Goal: Task Accomplishment & Management: Use online tool/utility

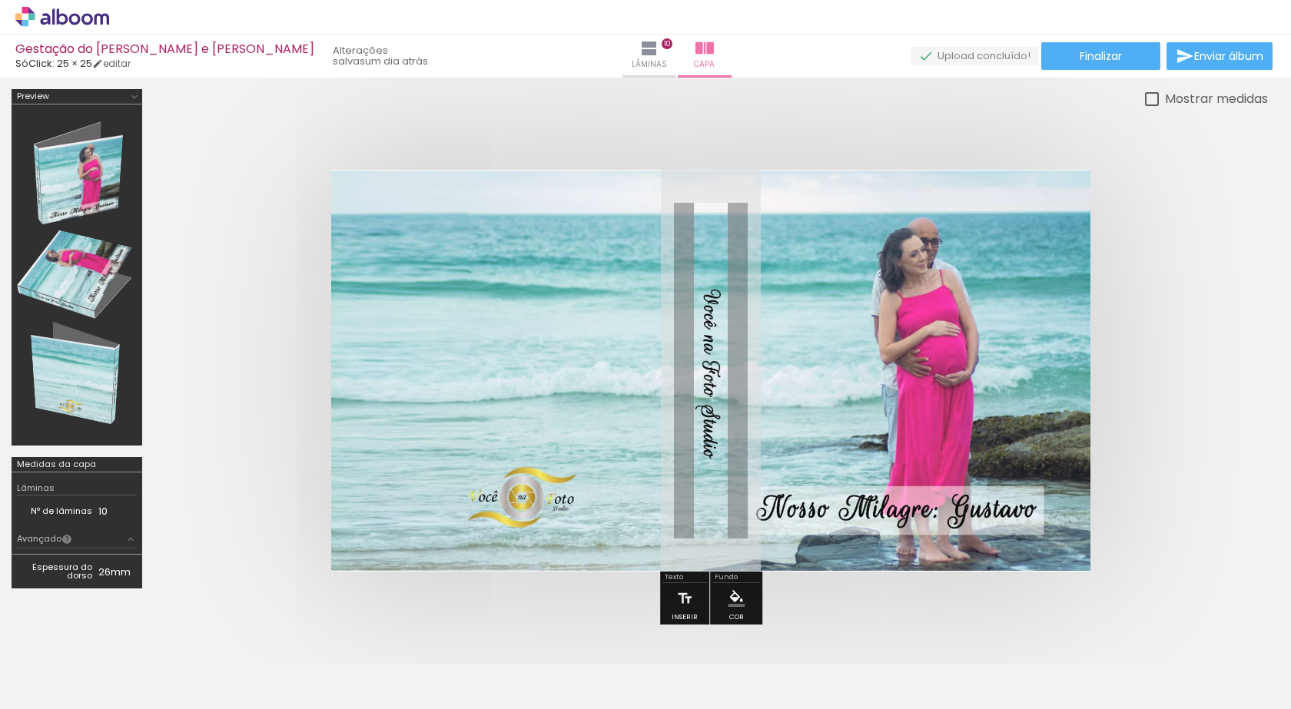
click at [1188, 396] on quentale-cover at bounding box center [710, 371] width 991 height 402
click at [55, 691] on span "Adicionar Fotos" at bounding box center [54, 688] width 46 height 17
click at [0, 0] on input "file" at bounding box center [0, 0] width 0 height 0
click at [241, 499] on quentale-cover at bounding box center [710, 371] width 991 height 402
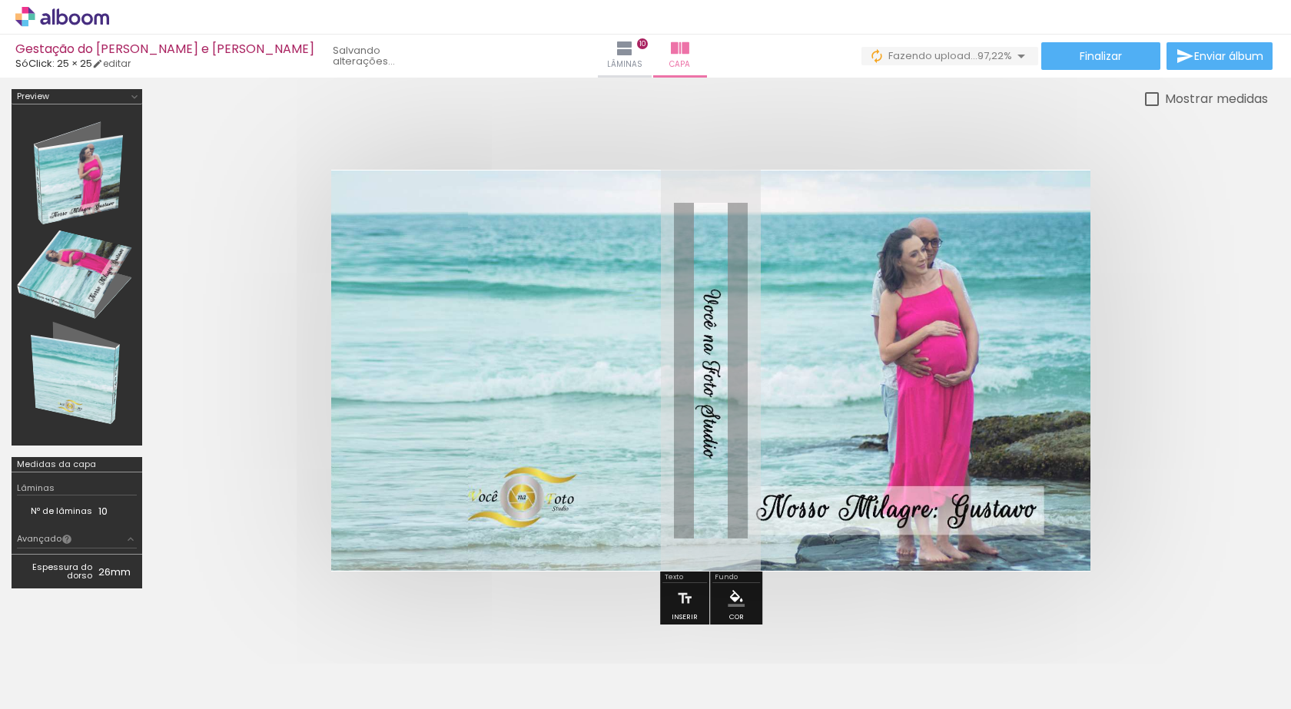
scroll to position [0, 1937]
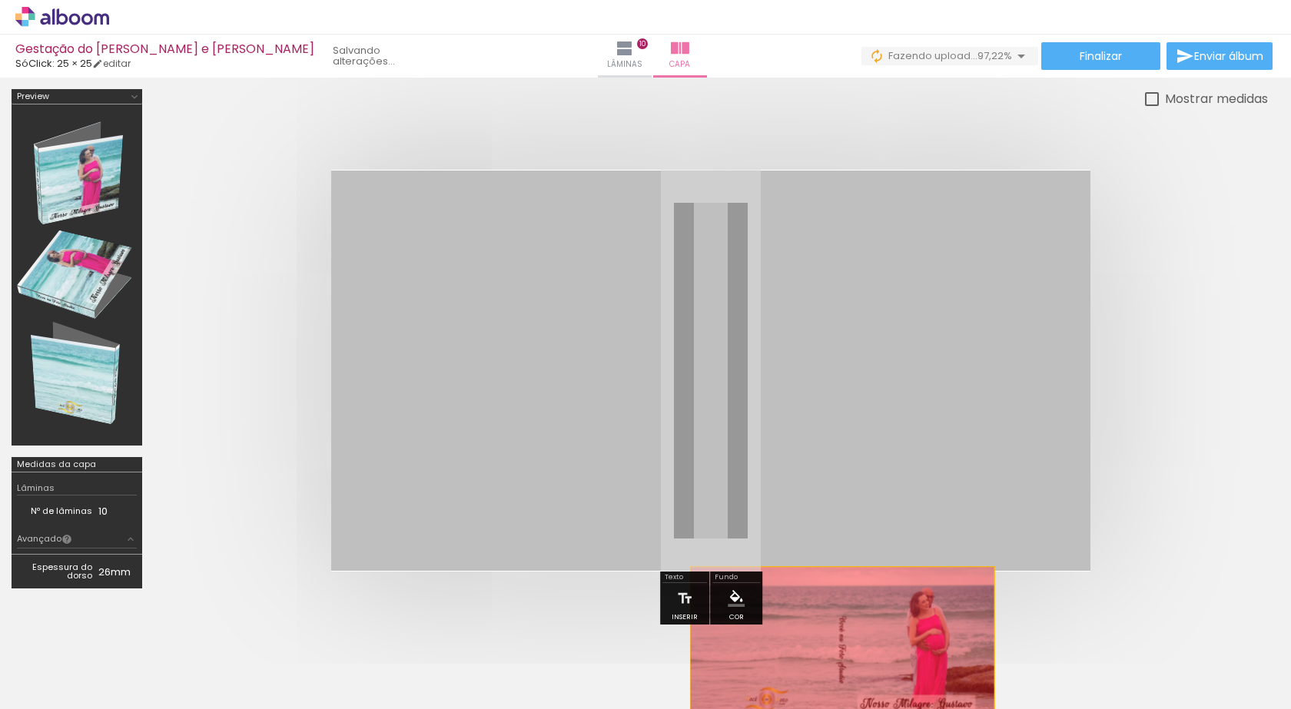
drag, startPoint x: 742, startPoint y: 355, endPoint x: 842, endPoint y: 647, distance: 308.5
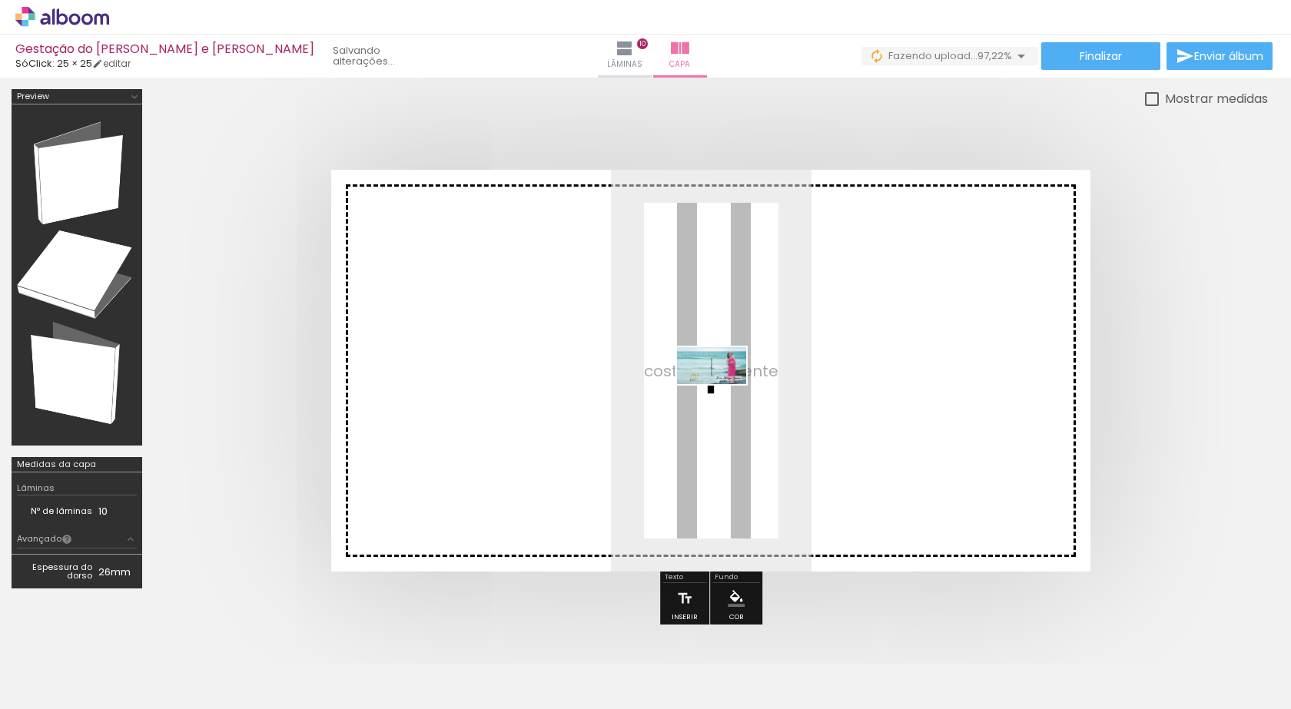
drag, startPoint x: 1224, startPoint y: 667, endPoint x: 723, endPoint y: 393, distance: 570.7
click at [723, 393] on quentale-workspace at bounding box center [645, 354] width 1291 height 709
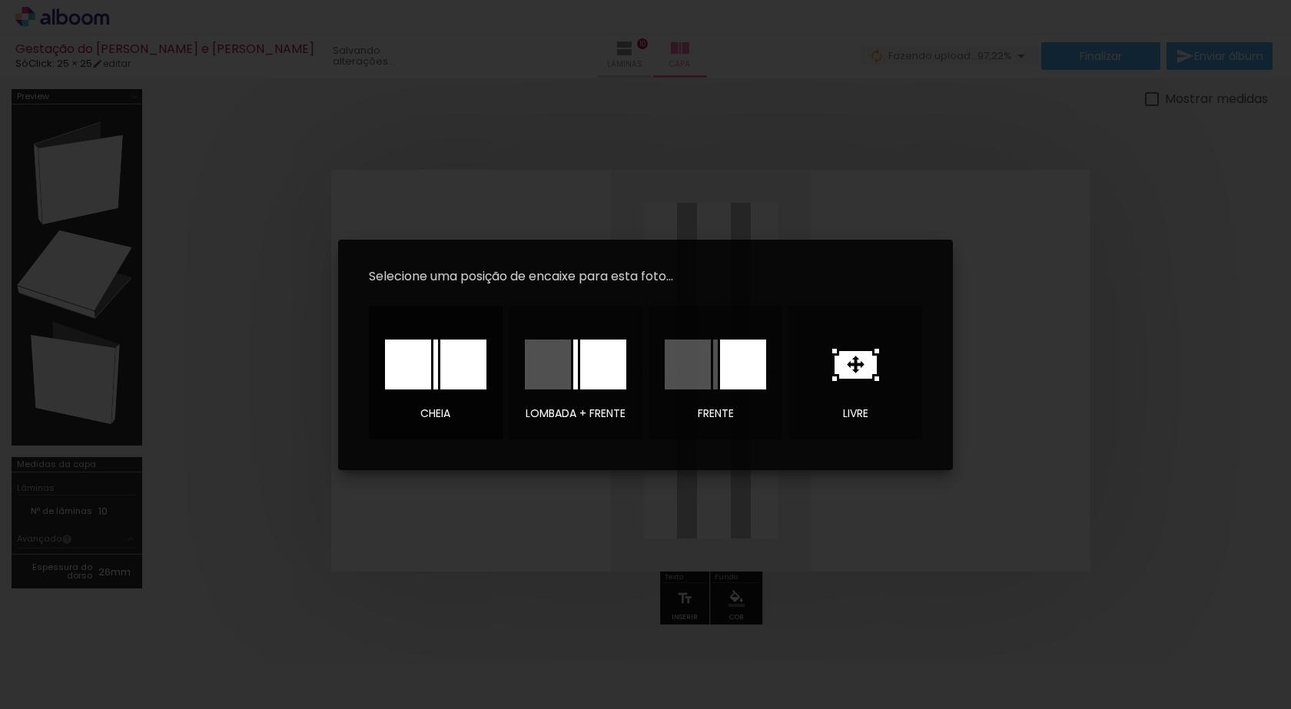
click at [459, 369] on div at bounding box center [463, 365] width 46 height 50
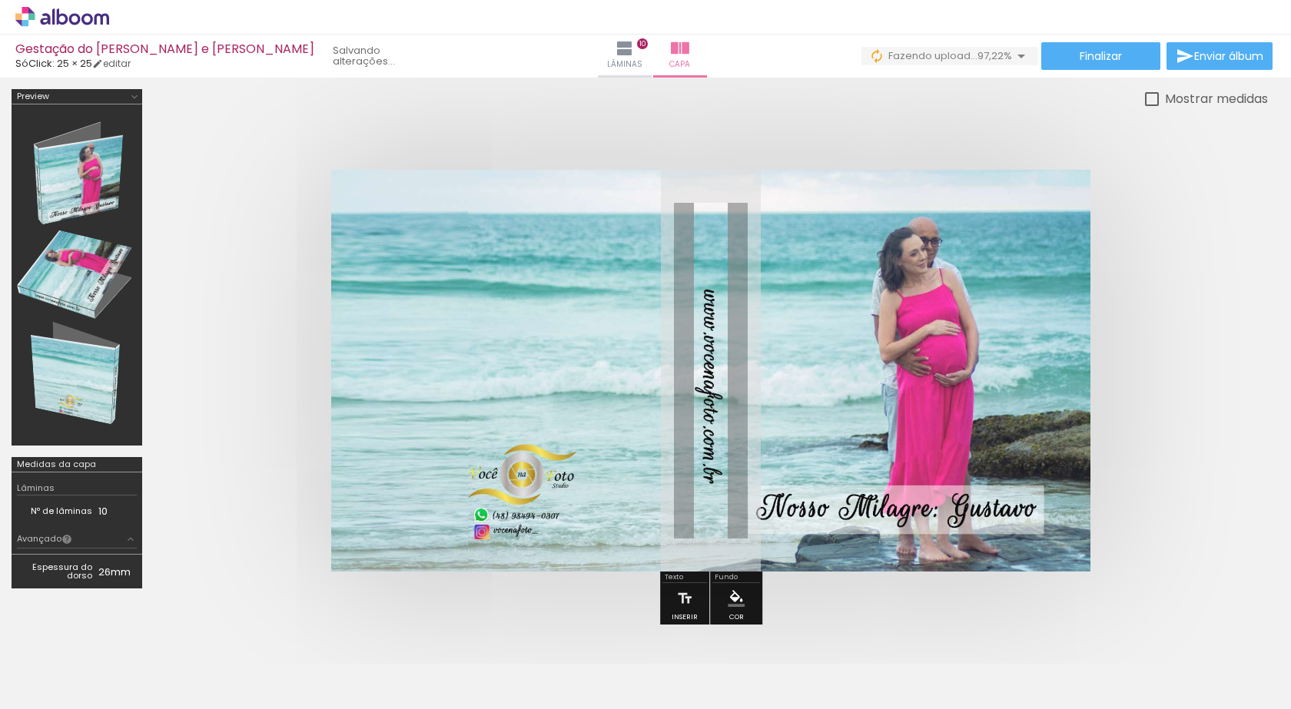
click at [1215, 425] on div at bounding box center [711, 370] width 1114 height 525
click at [1112, 52] on span "Finalizar" at bounding box center [1100, 56] width 42 height 11
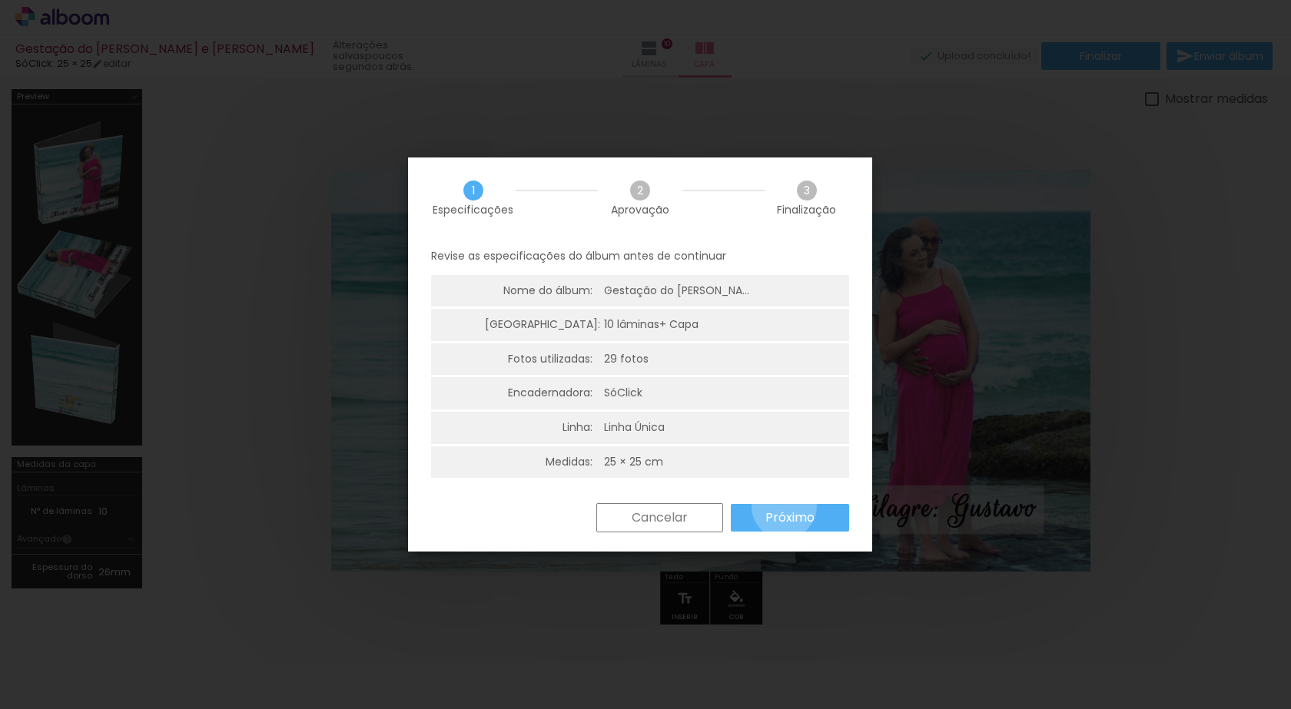
click at [784, 506] on paper-button "Próximo" at bounding box center [790, 518] width 118 height 28
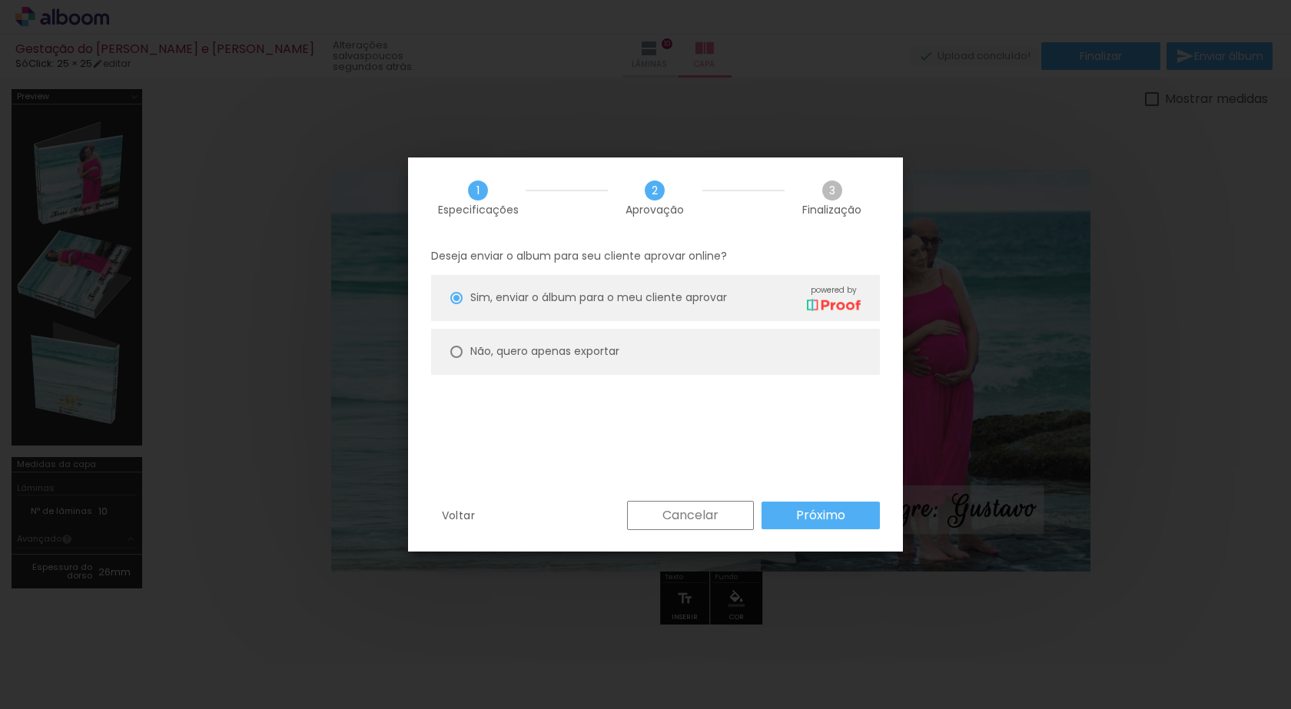
click at [794, 507] on paper-button "Próximo" at bounding box center [820, 516] width 118 height 28
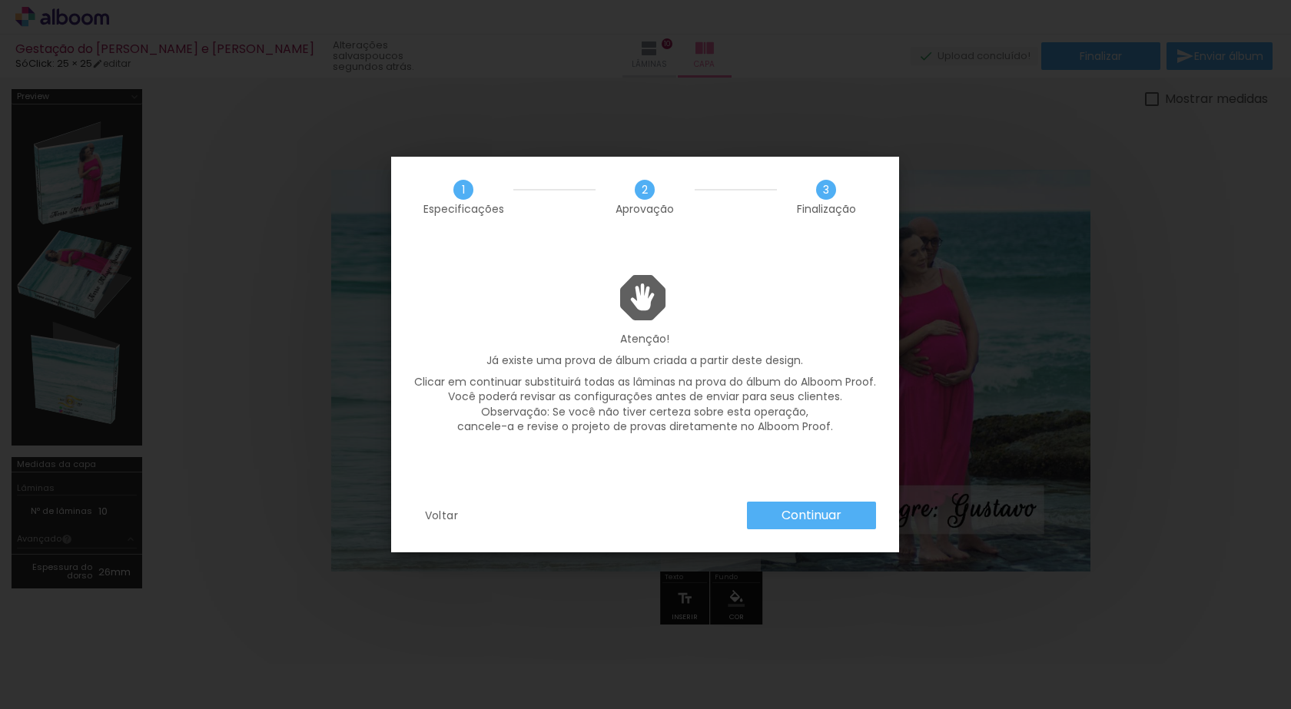
click at [0, 0] on slot "Continuar" at bounding box center [0, 0] width 0 height 0
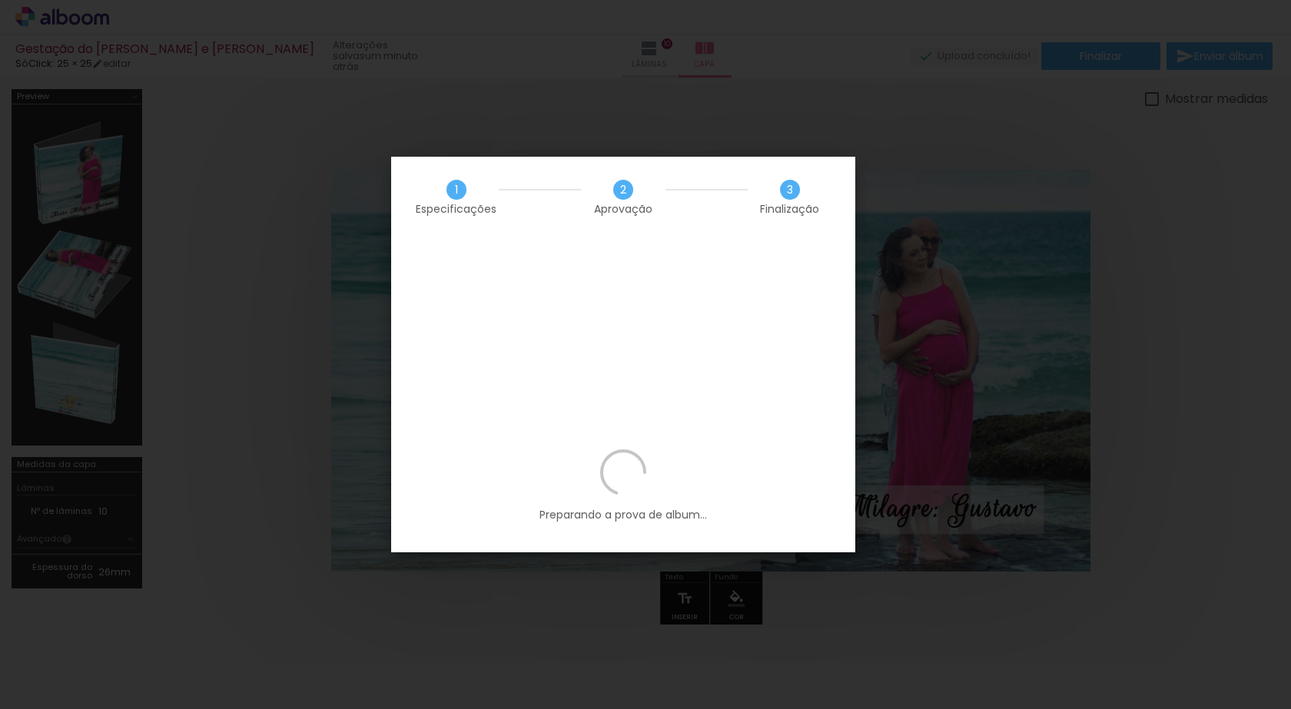
scroll to position [0, 1937]
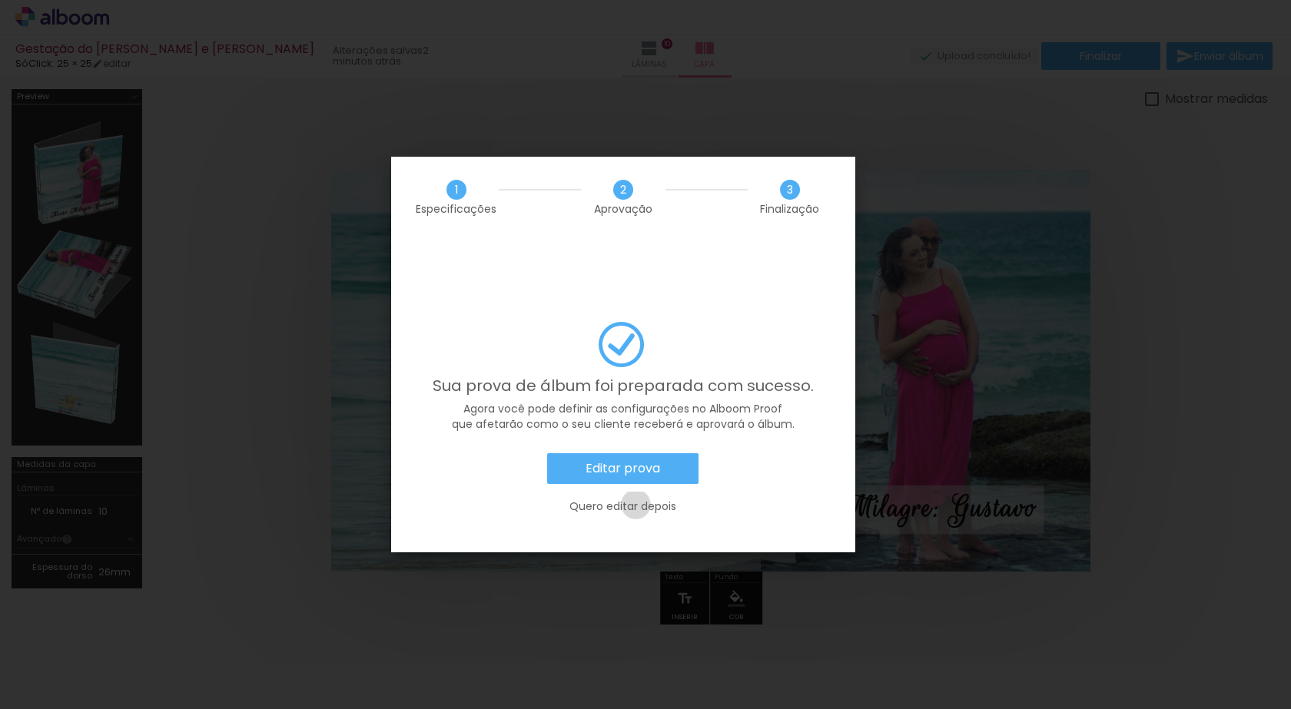
click at [0, 0] on slot "Quero editar depois" at bounding box center [0, 0] width 0 height 0
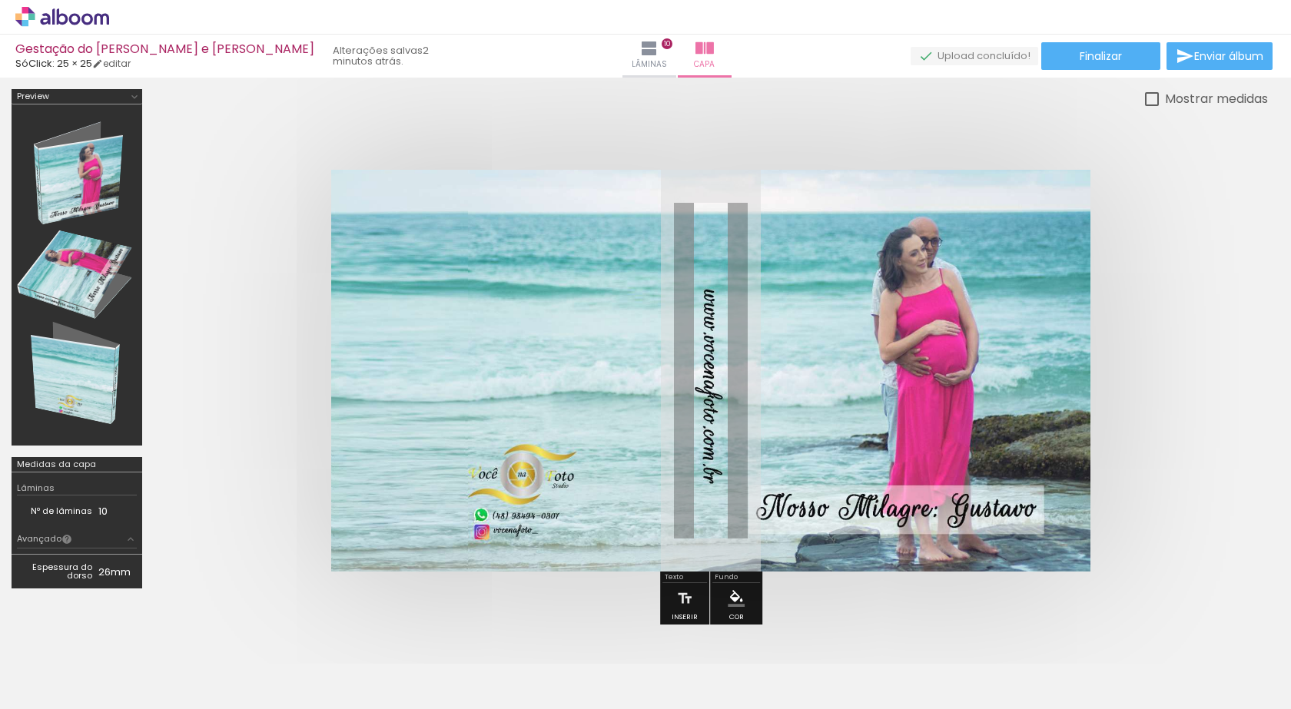
click at [393, 133] on div at bounding box center [711, 370] width 1114 height 525
click at [371, 14] on div "› Editor de álbum" at bounding box center [645, 17] width 1291 height 35
click at [631, 60] on span "Lâminas" at bounding box center [648, 65] width 35 height 14
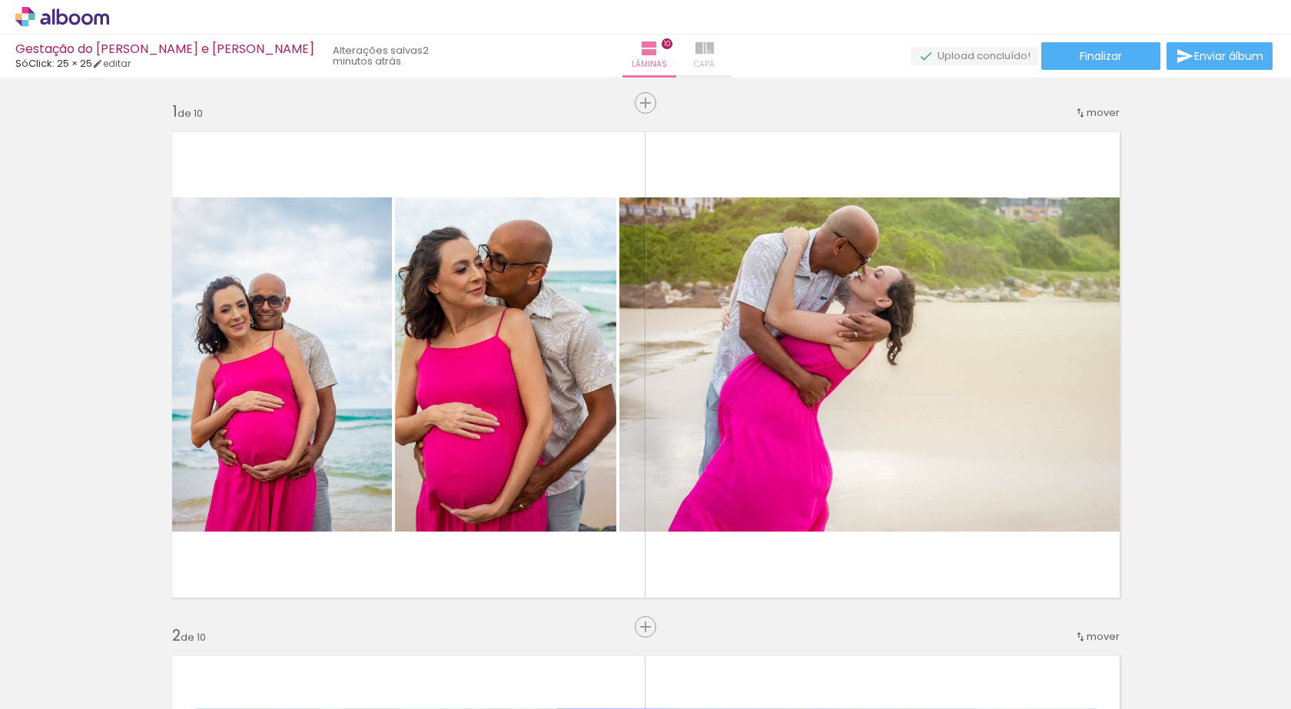
click at [695, 52] on iron-icon at bounding box center [704, 48] width 18 height 18
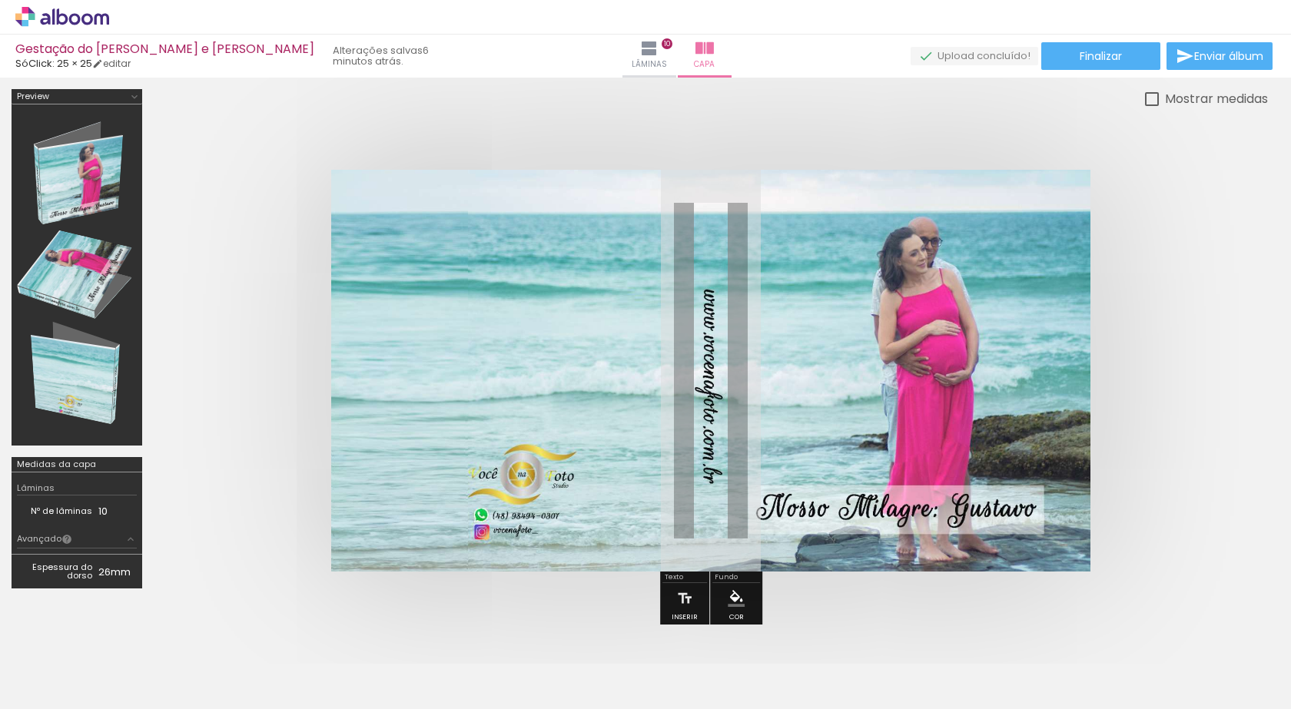
scroll to position [0, 1937]
click at [631, 61] on span "Lâminas" at bounding box center [648, 65] width 35 height 14
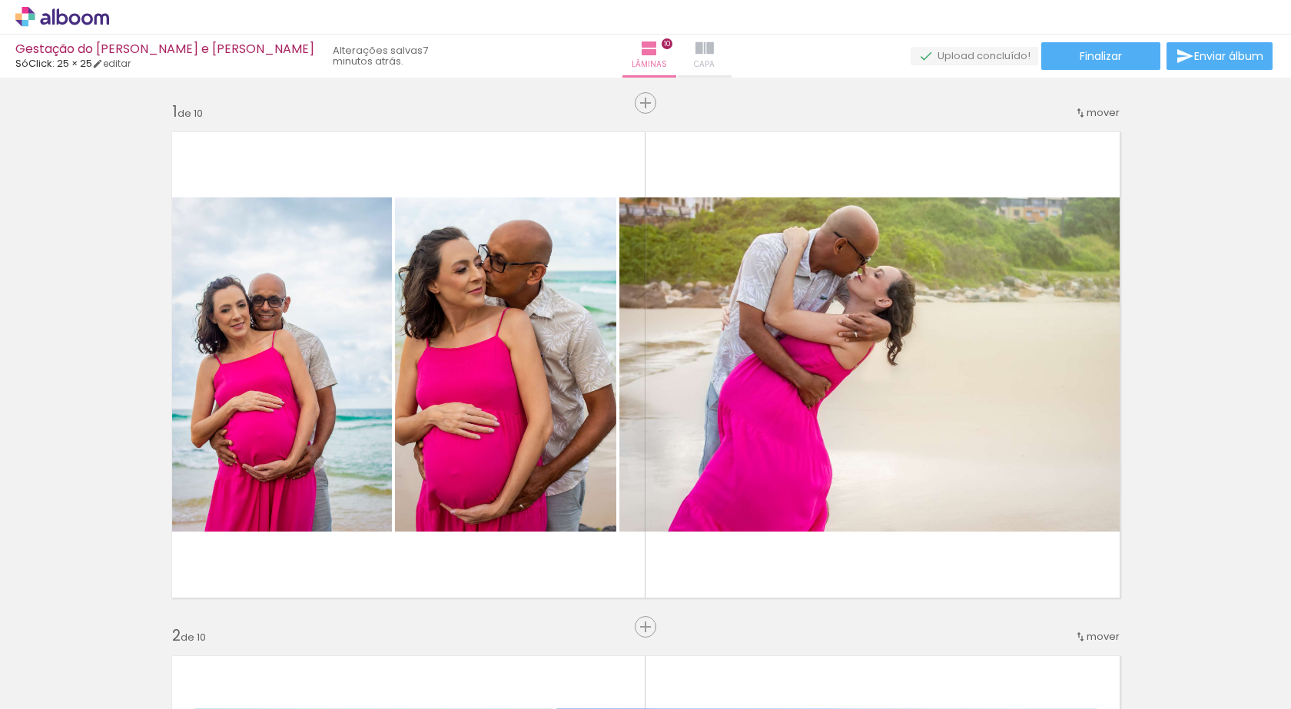
click at [694, 66] on span "Capa" at bounding box center [704, 65] width 21 height 14
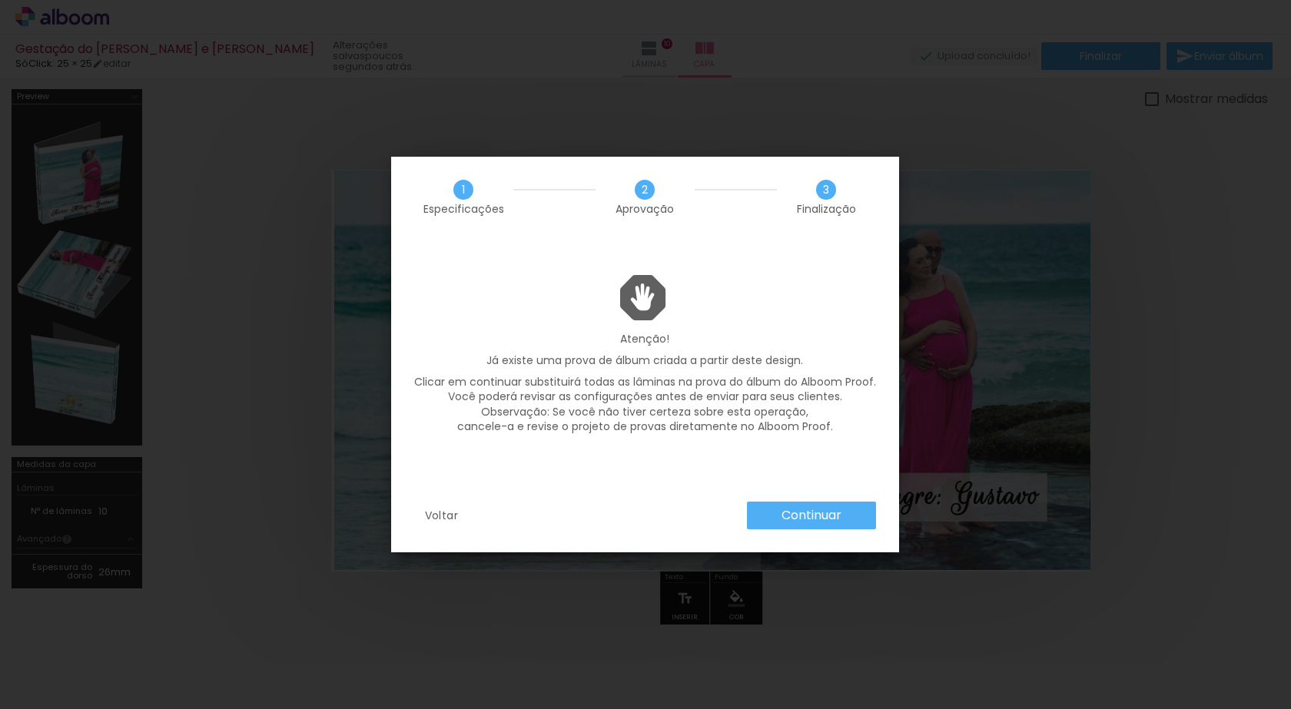
scroll to position [0, 2024]
click at [0, 0] on slot "Continuar" at bounding box center [0, 0] width 0 height 0
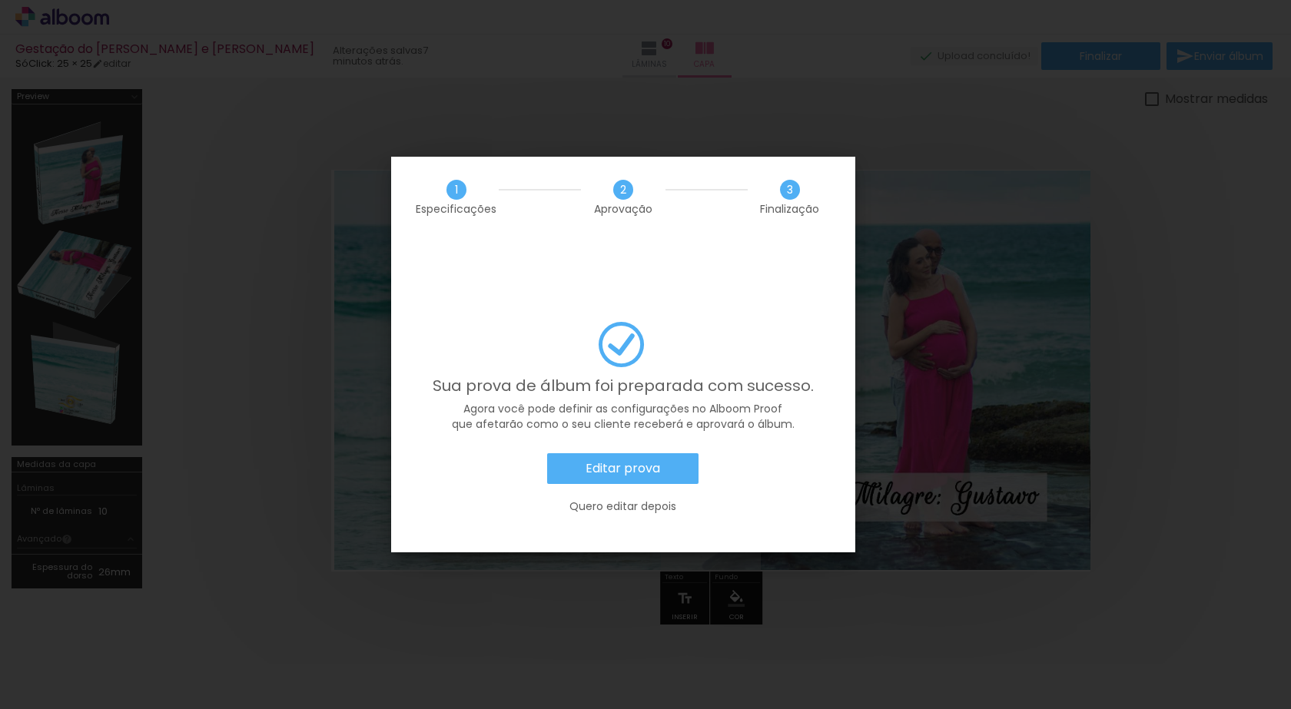
click at [0, 0] on slot "Quero editar depois" at bounding box center [0, 0] width 0 height 0
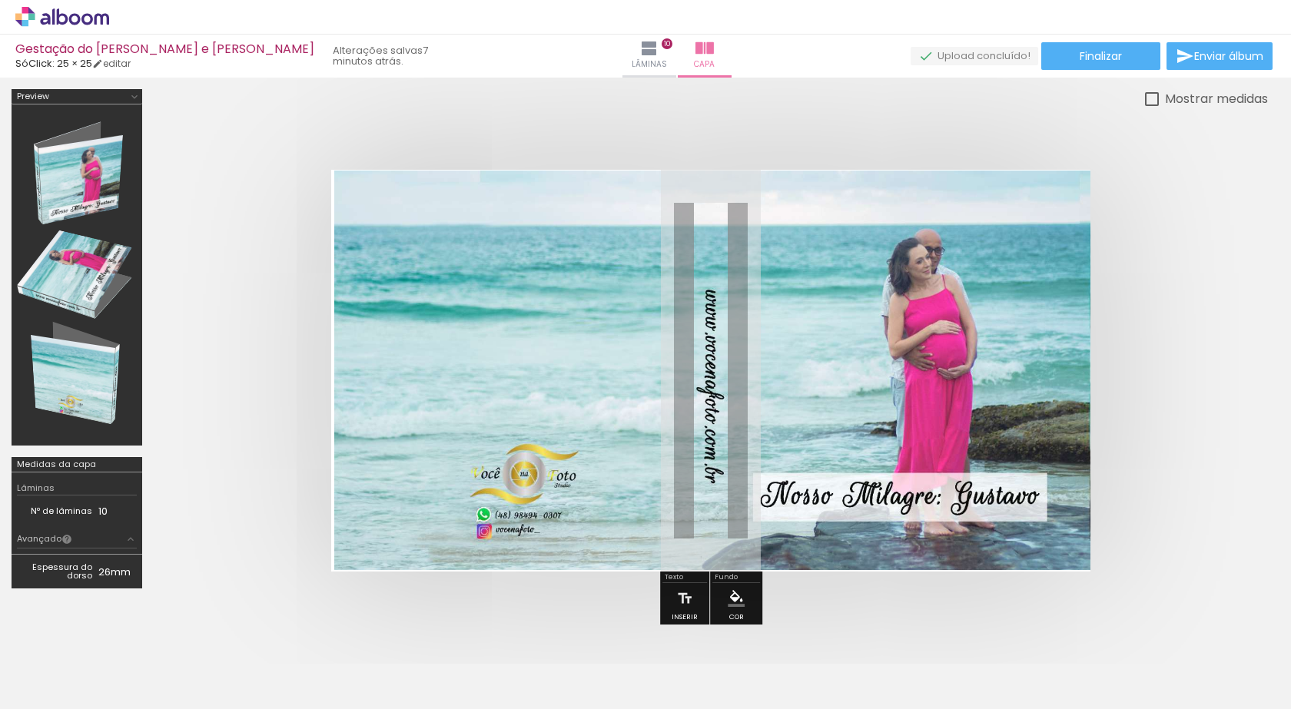
scroll to position [0, 2024]
